Goal: Task Accomplishment & Management: Manage account settings

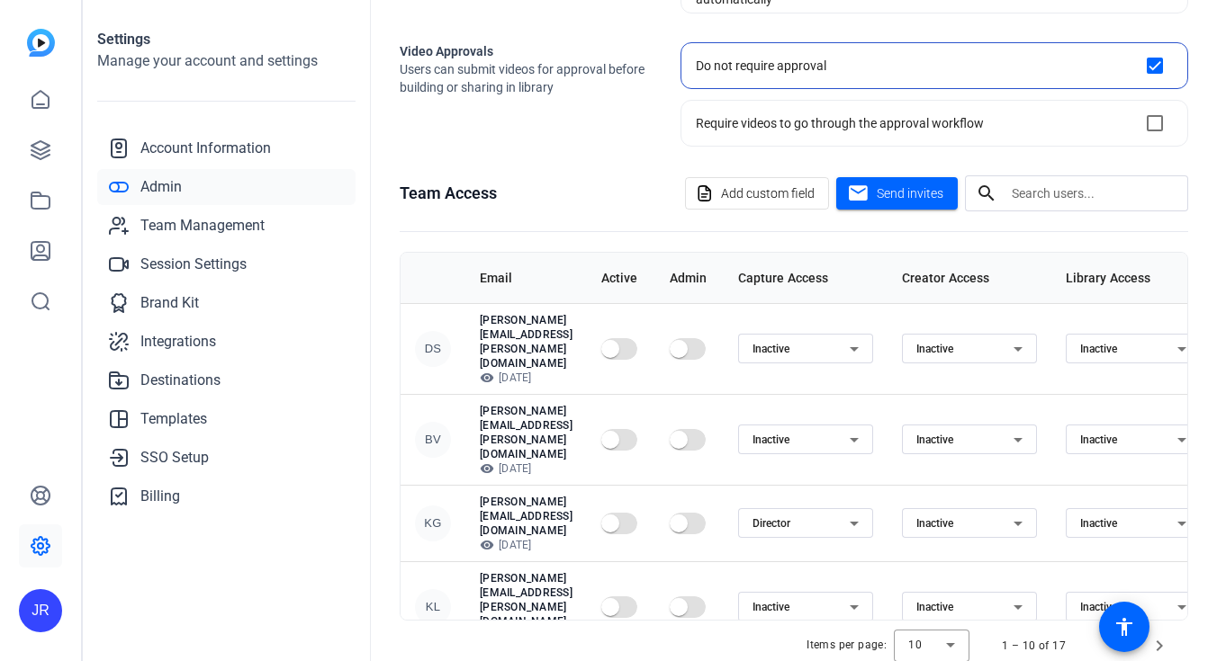
scroll to position [298, 0]
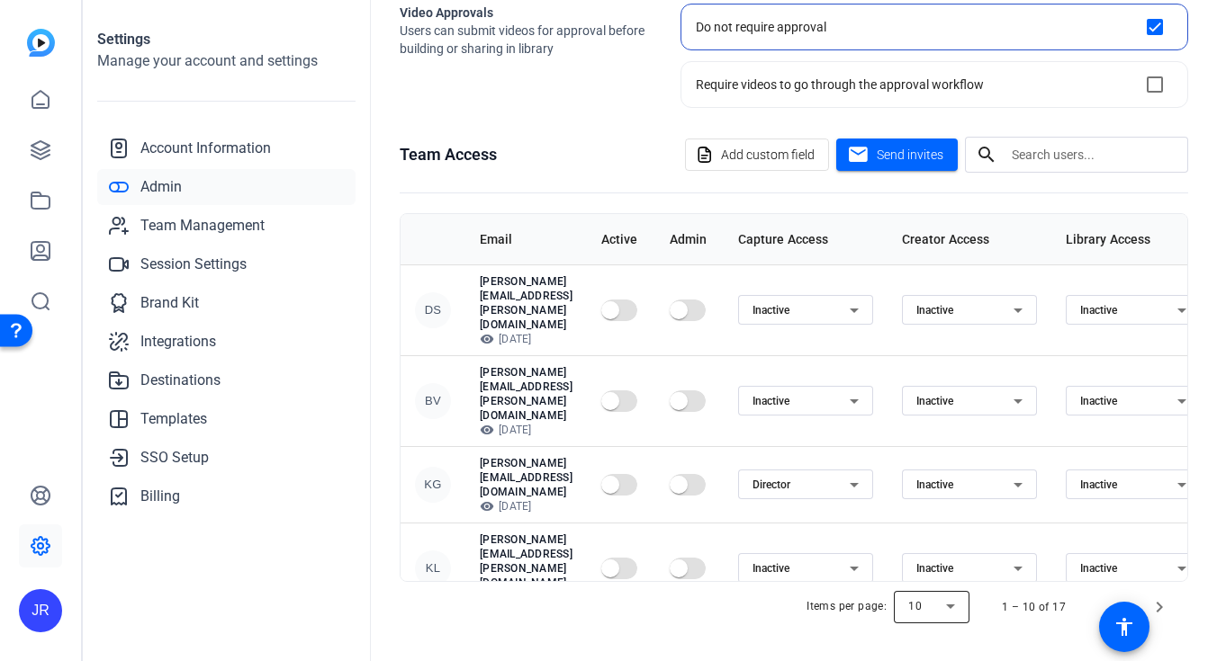
click at [922, 613] on div at bounding box center [932, 607] width 76 height 43
click at [926, 573] on span "100" at bounding box center [920, 570] width 20 height 22
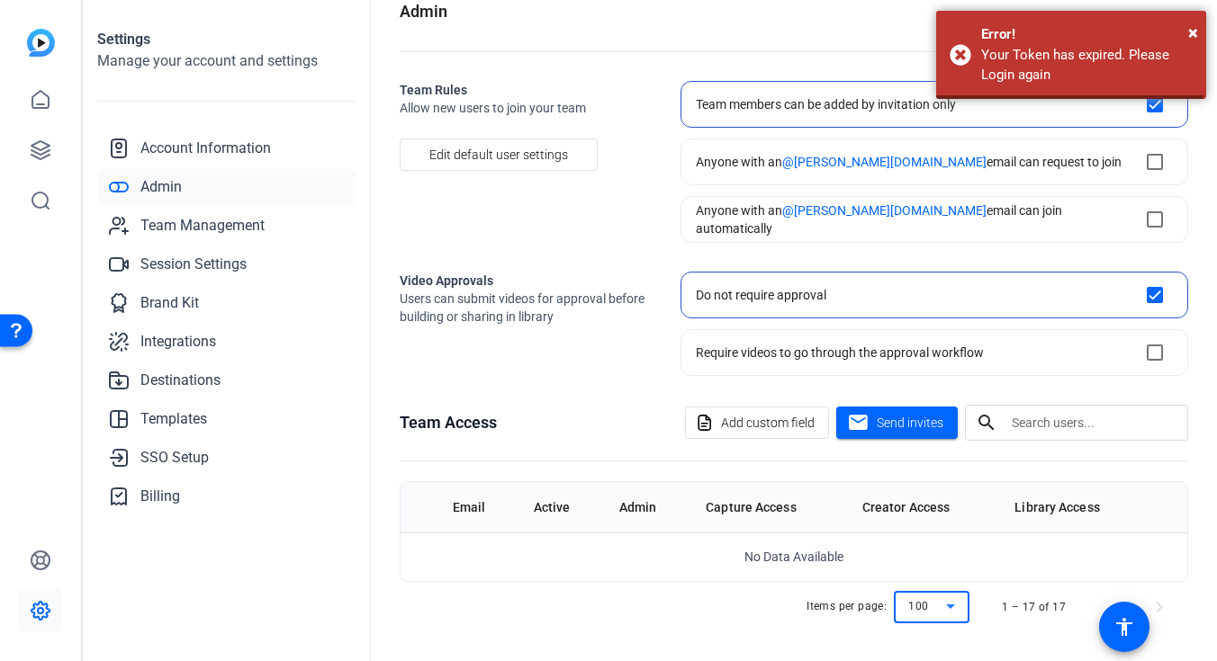
scroll to position [29, 0]
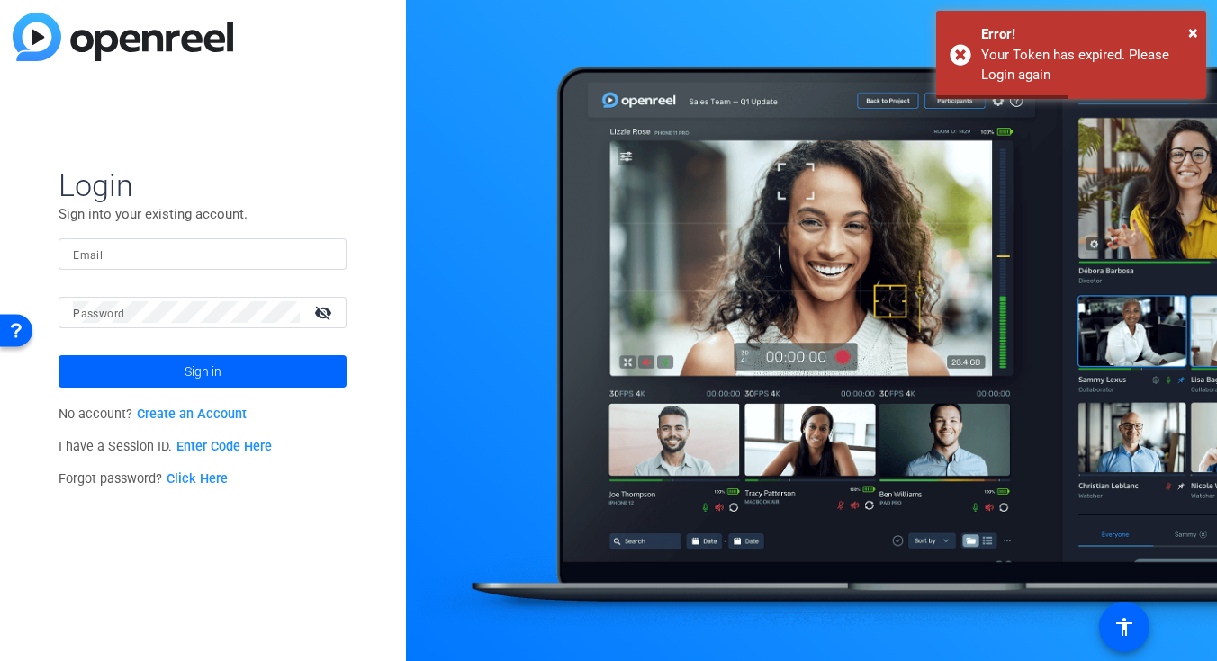
click at [150, 253] on input "Email" at bounding box center [202, 254] width 259 height 22
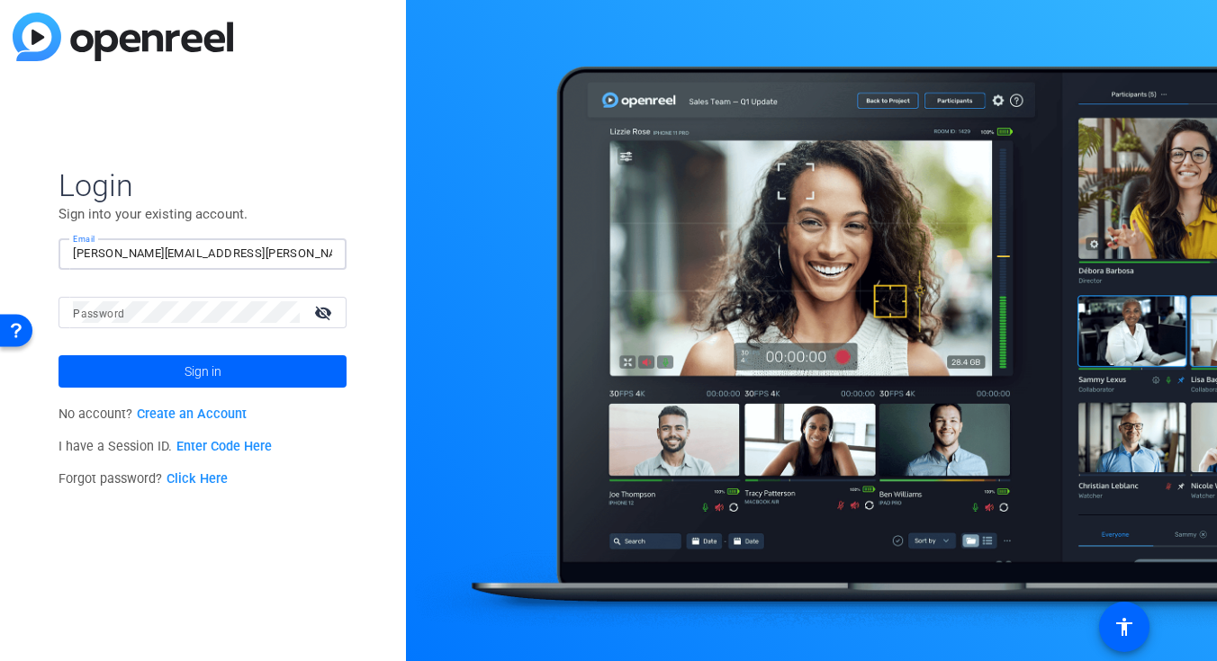
type input "[PERSON_NAME][EMAIL_ADDRESS][PERSON_NAME][PERSON_NAME][DOMAIN_NAME]"
click at [58, 355] on button "Sign in" at bounding box center [202, 371] width 288 height 32
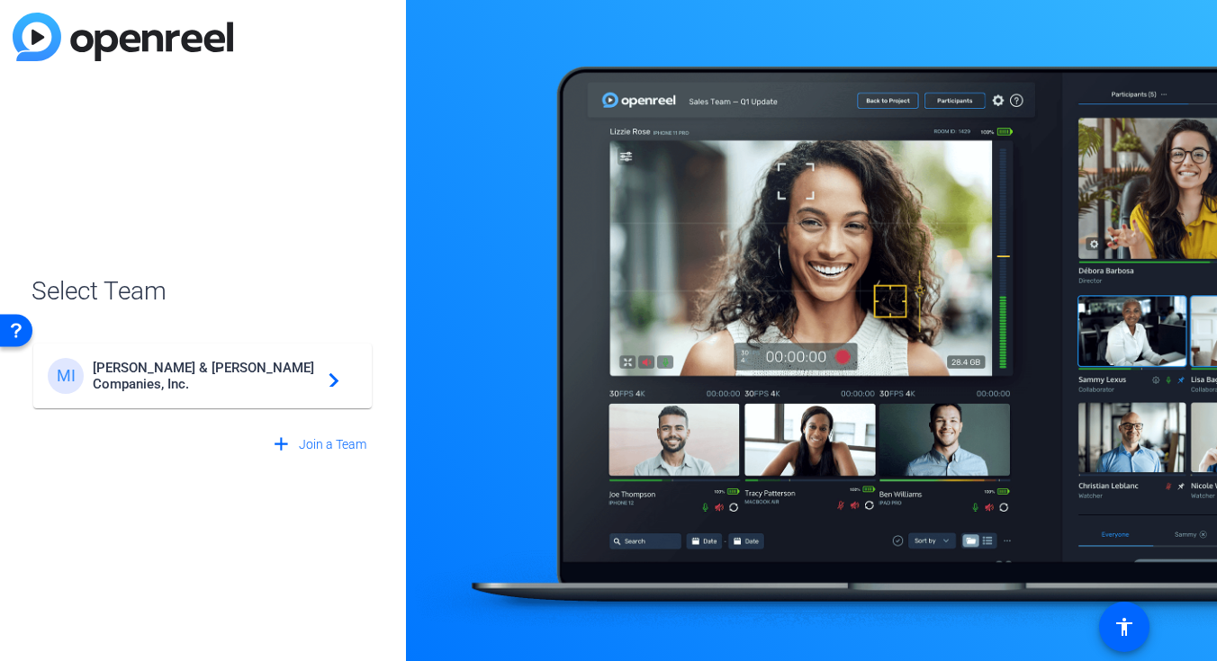
click at [167, 412] on div "add Join a Team" at bounding box center [202, 435] width 342 height 50
click at [201, 380] on span "[PERSON_NAME] & [PERSON_NAME] Companies, Inc." at bounding box center [205, 376] width 225 height 32
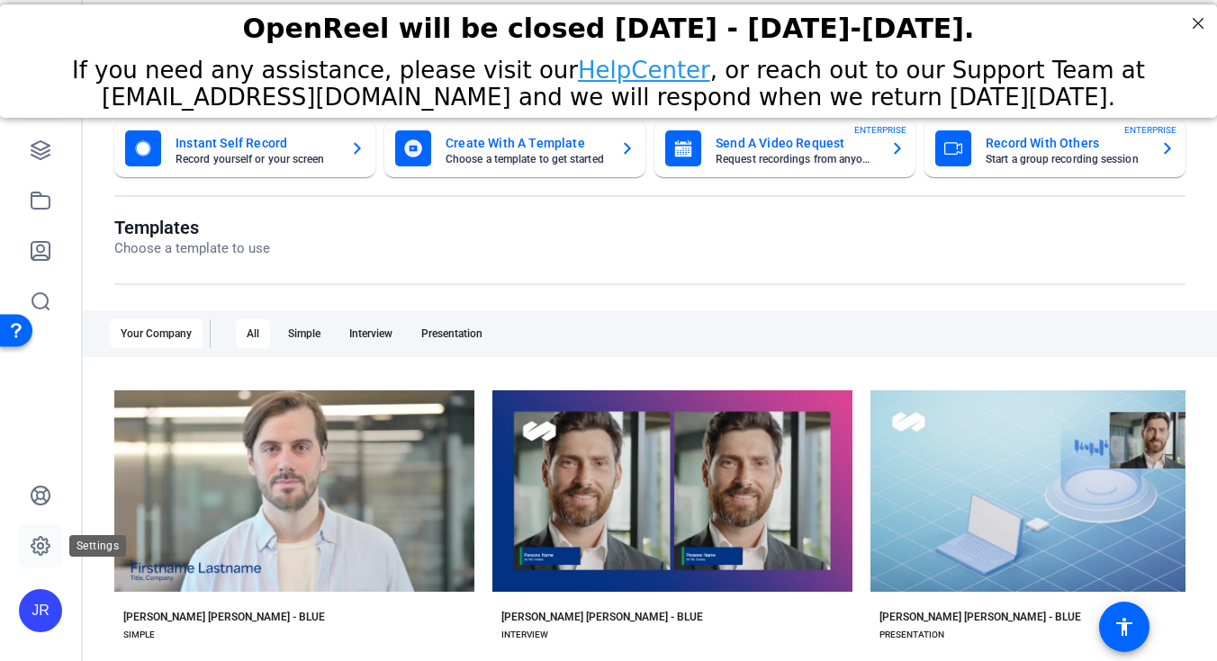
click at [30, 553] on icon at bounding box center [41, 546] width 22 height 22
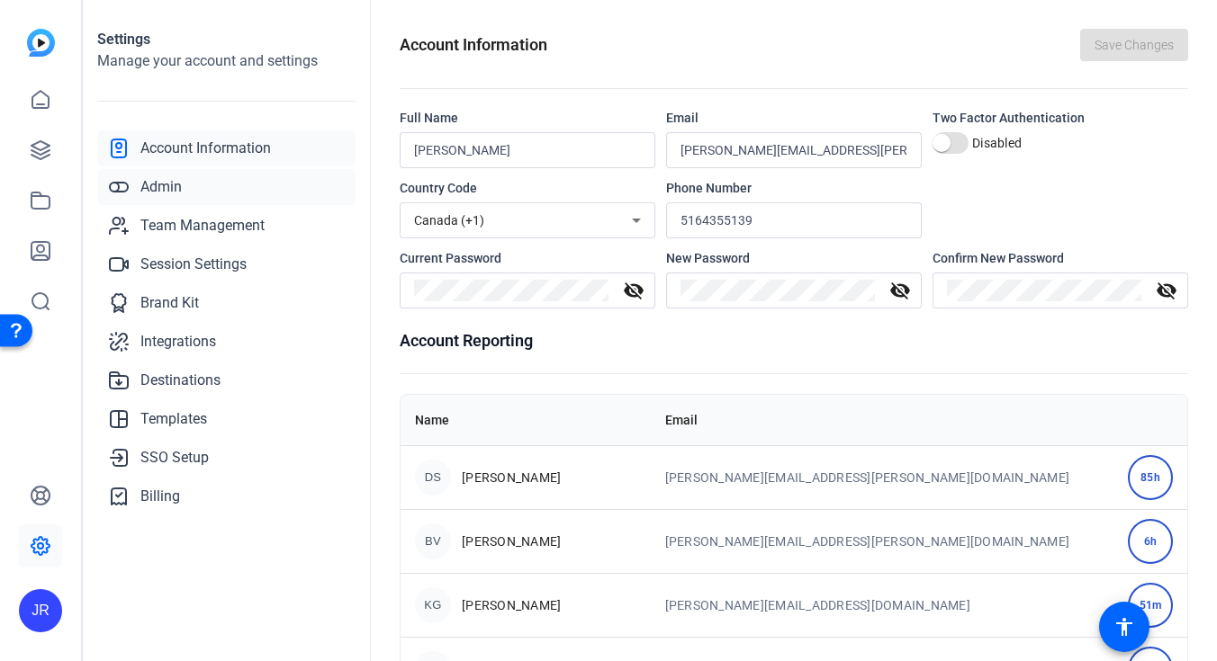
click at [235, 183] on link "Admin" at bounding box center [226, 187] width 258 height 36
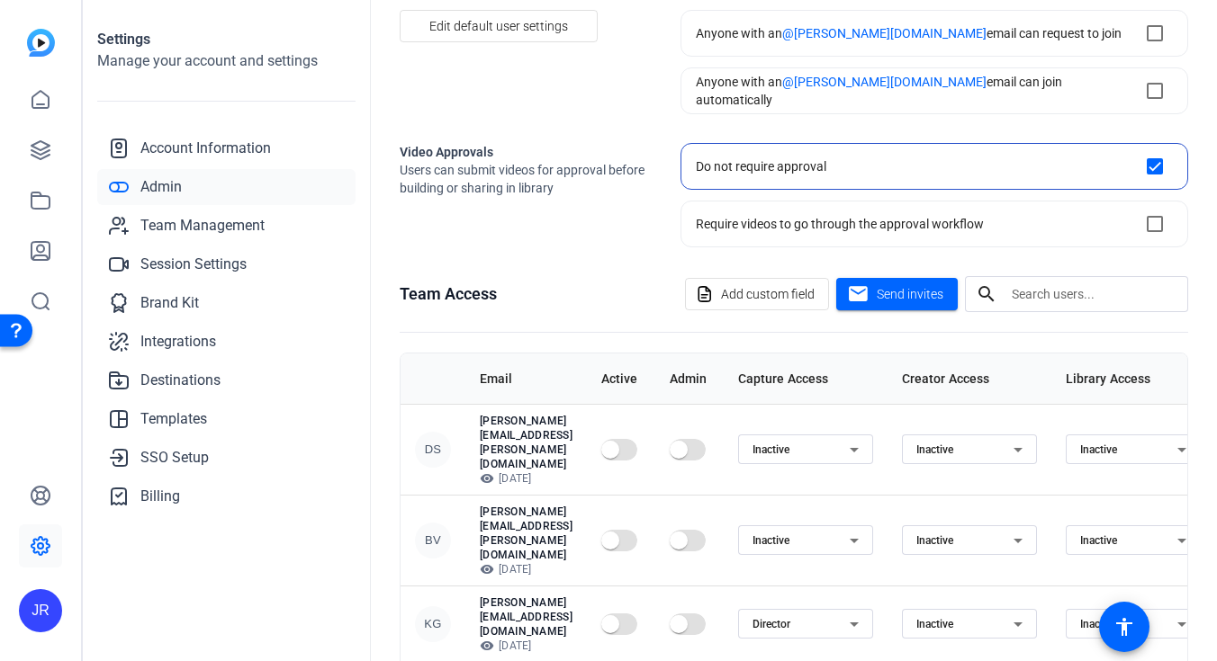
scroll to position [298, 0]
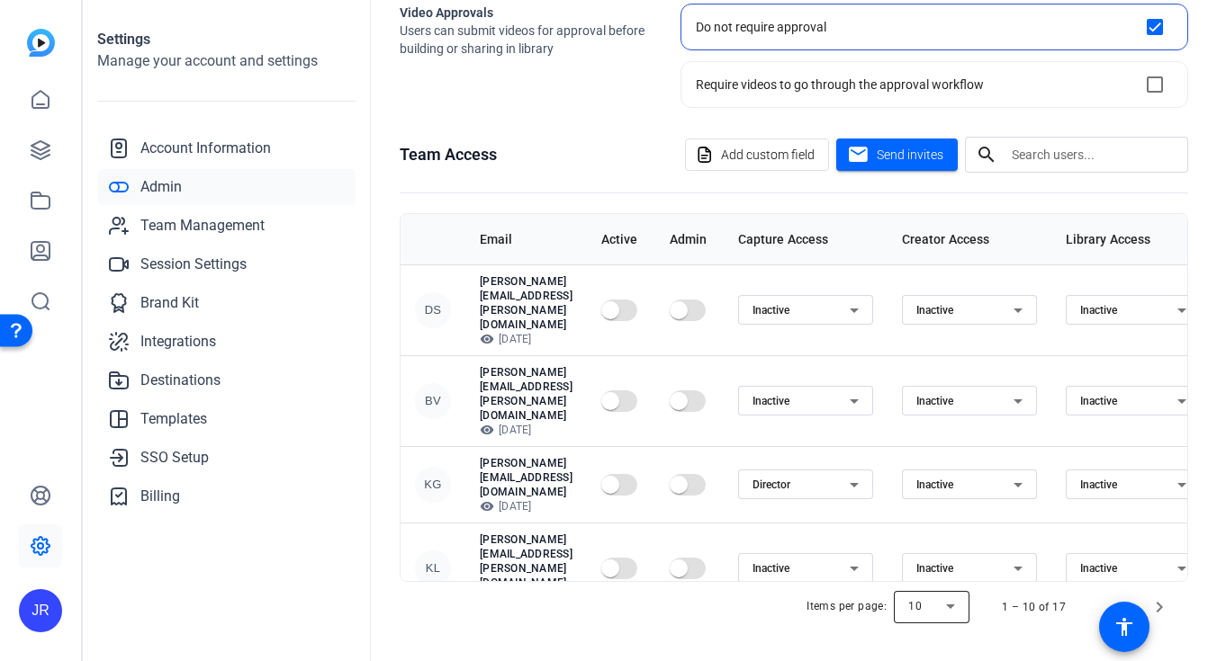
click at [917, 611] on div at bounding box center [932, 607] width 76 height 43
click at [917, 573] on span "100" at bounding box center [920, 570] width 20 height 22
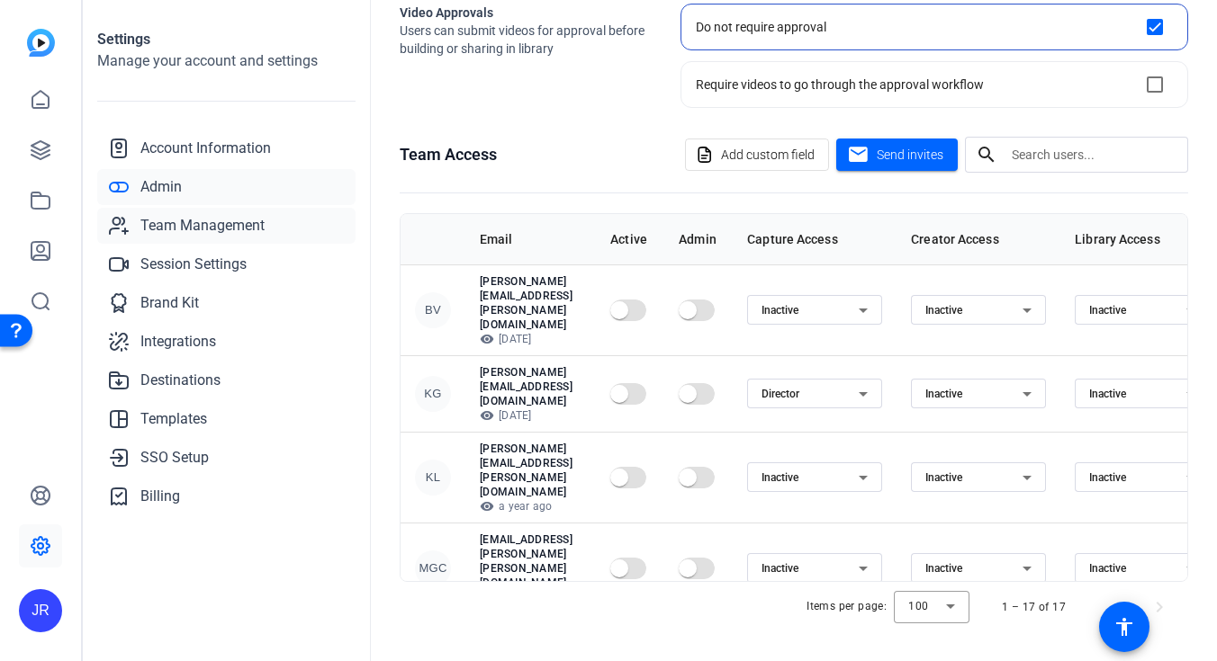
click at [215, 223] on span "Team Management" at bounding box center [202, 226] width 124 height 22
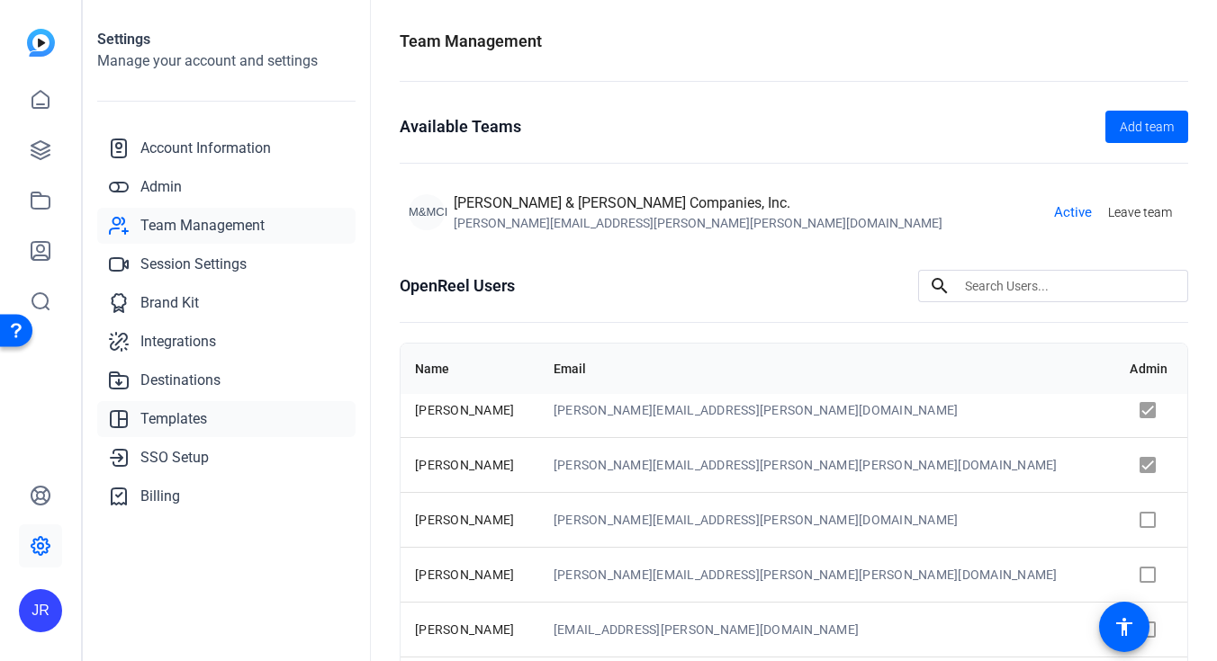
click at [180, 428] on span "Templates" at bounding box center [173, 420] width 67 height 22
